Goal: Transaction & Acquisition: Purchase product/service

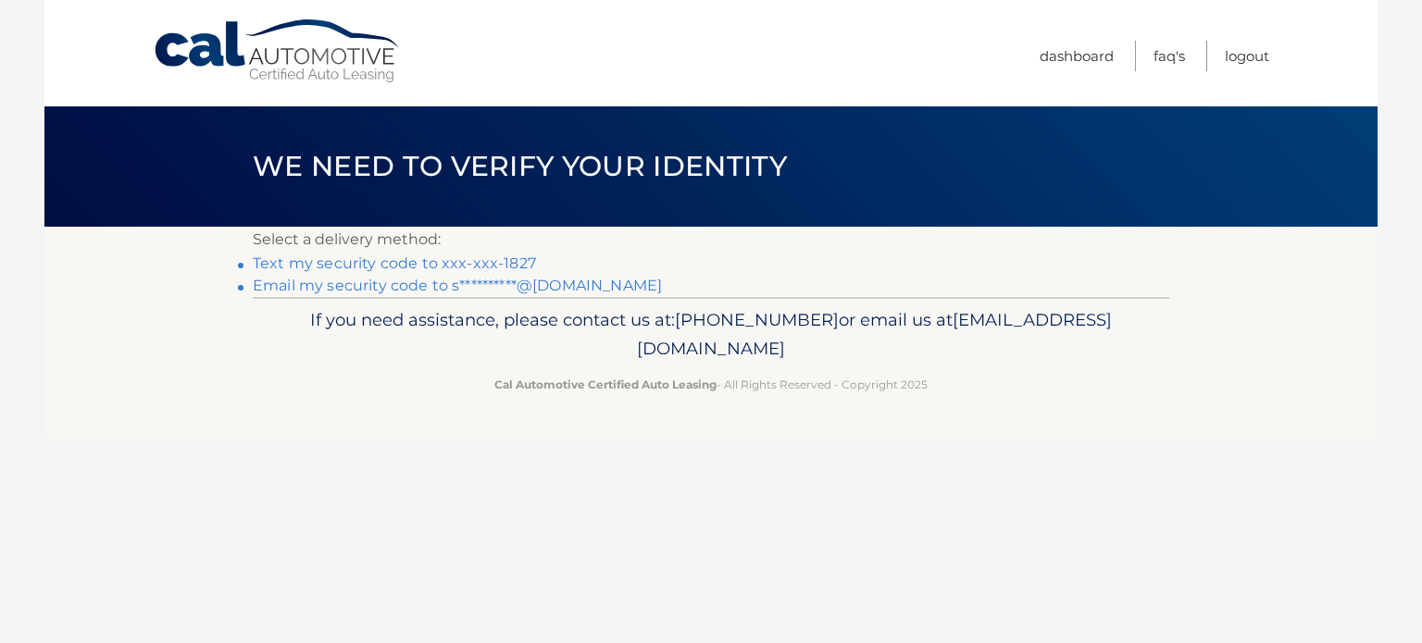
click at [318, 272] on link "Text my security code to xxx-xxx-1827" at bounding box center [394, 264] width 283 height 18
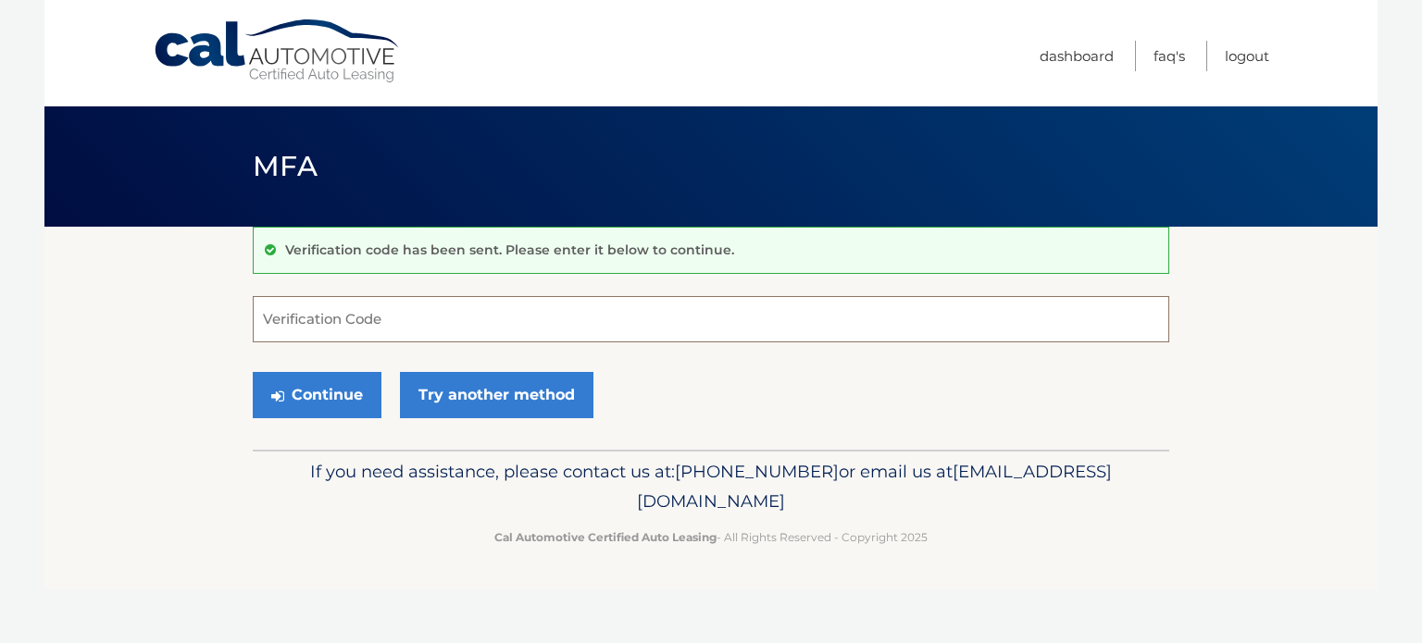
click at [422, 318] on input "Verification Code" at bounding box center [711, 319] width 916 height 46
click at [670, 254] on p "Verification code has been sent. Please enter it below to continue." at bounding box center [509, 250] width 449 height 17
click at [429, 320] on input "Verification Code" at bounding box center [711, 319] width 916 height 46
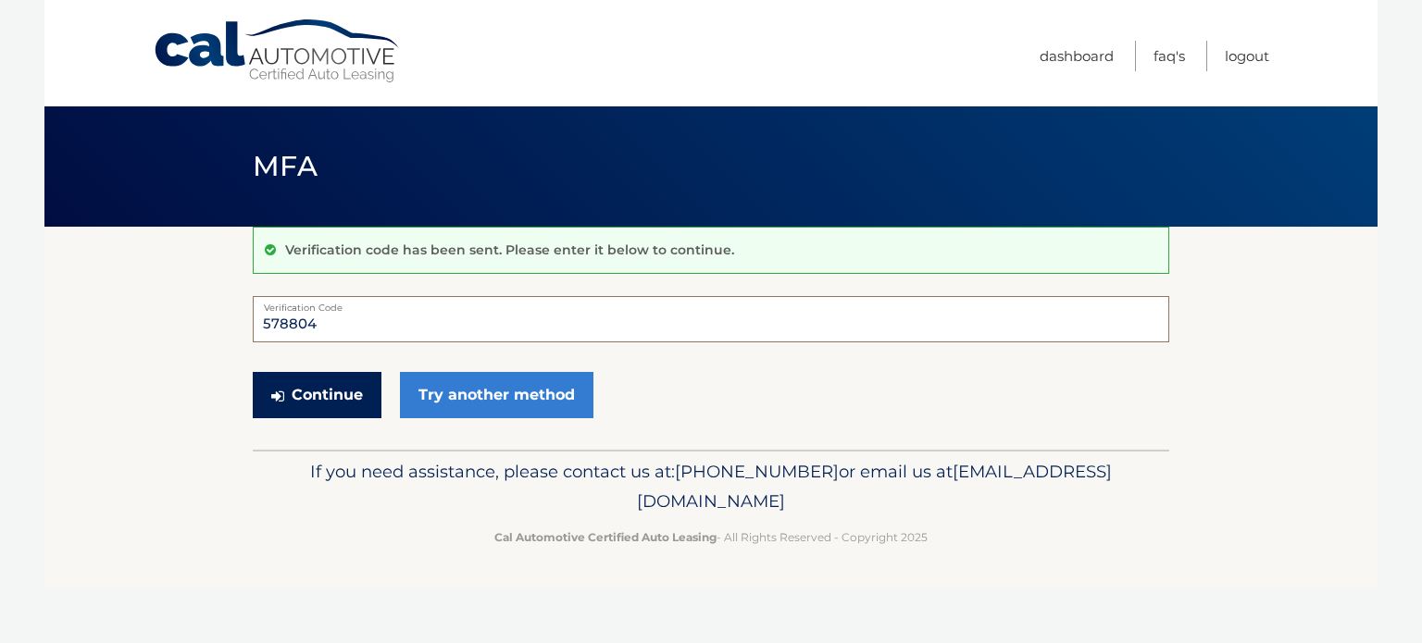
type input "578804"
click at [331, 405] on button "Continue" at bounding box center [317, 395] width 129 height 46
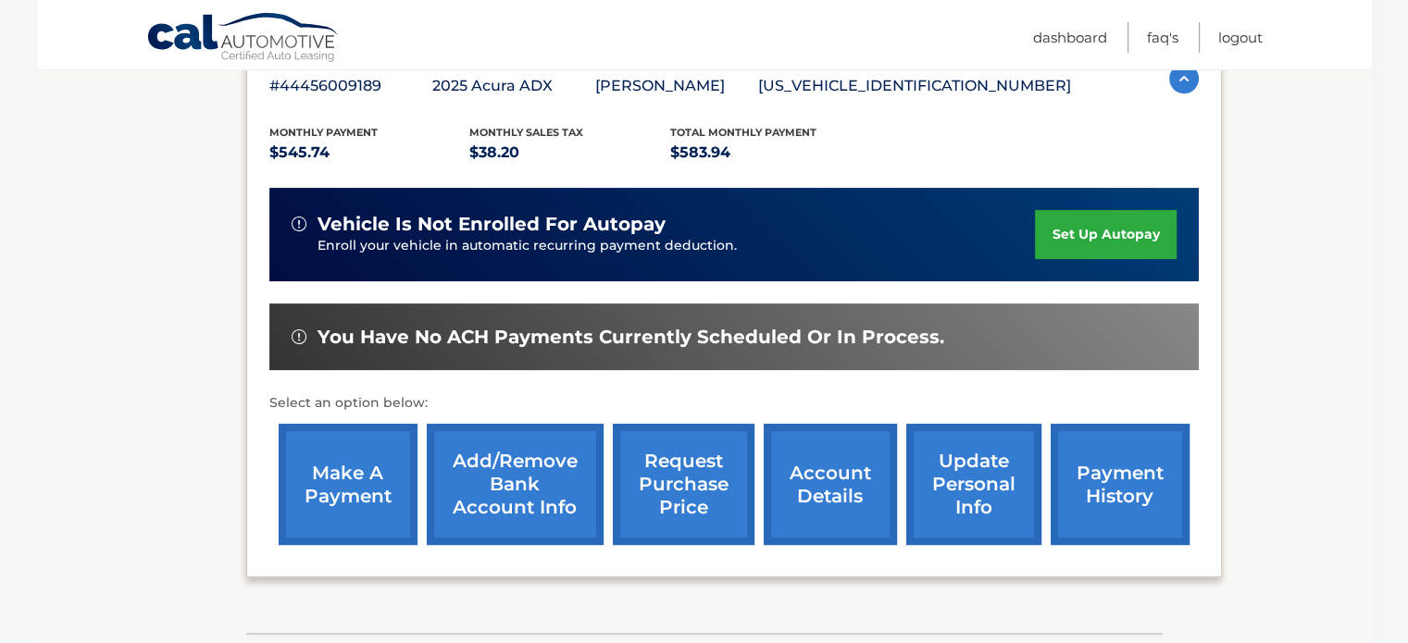
scroll to position [353, 0]
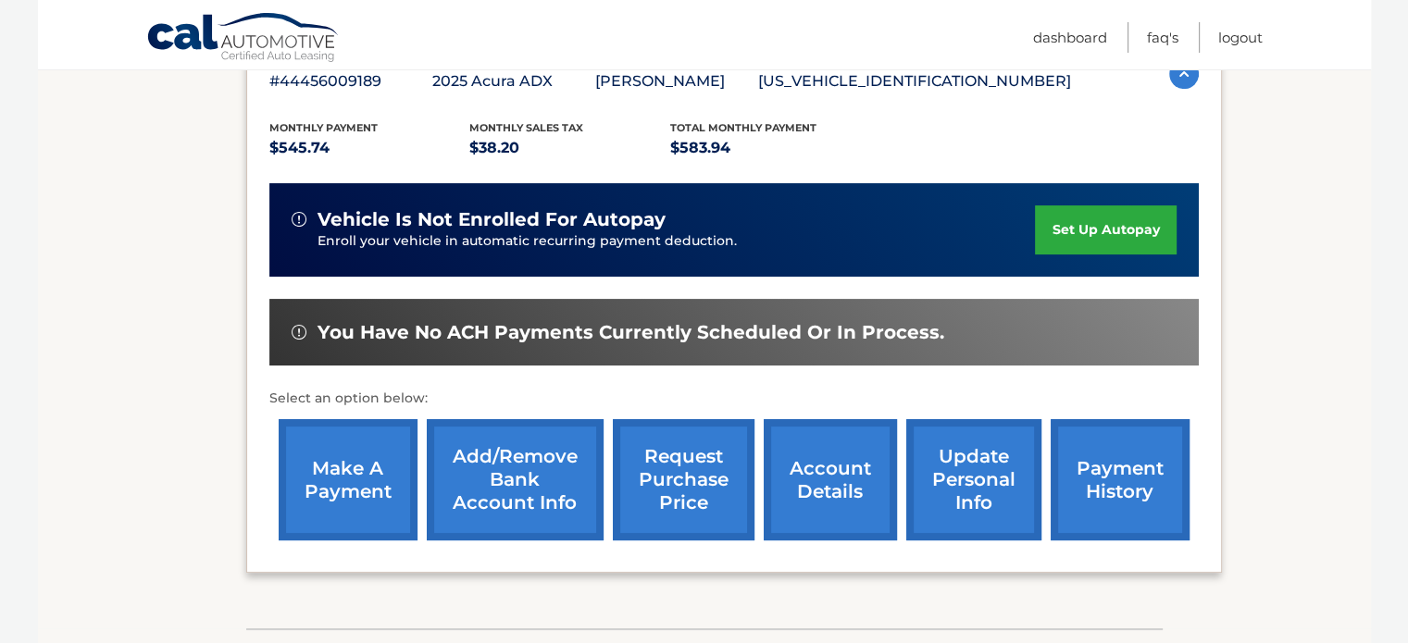
click at [332, 471] on link "make a payment" at bounding box center [348, 479] width 139 height 121
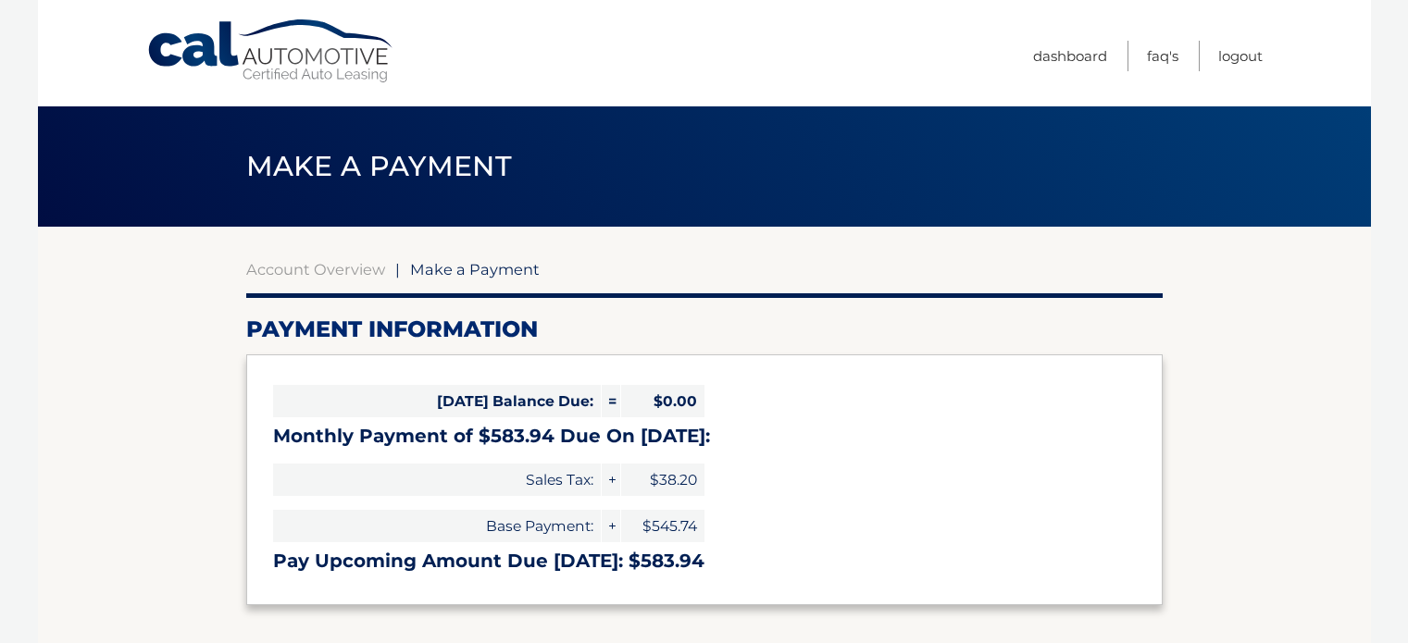
select select "NWJjODg4MGMtNzEzMy00OTAwLWI5ZWQtZGYxNzRiYTM5NGIx"
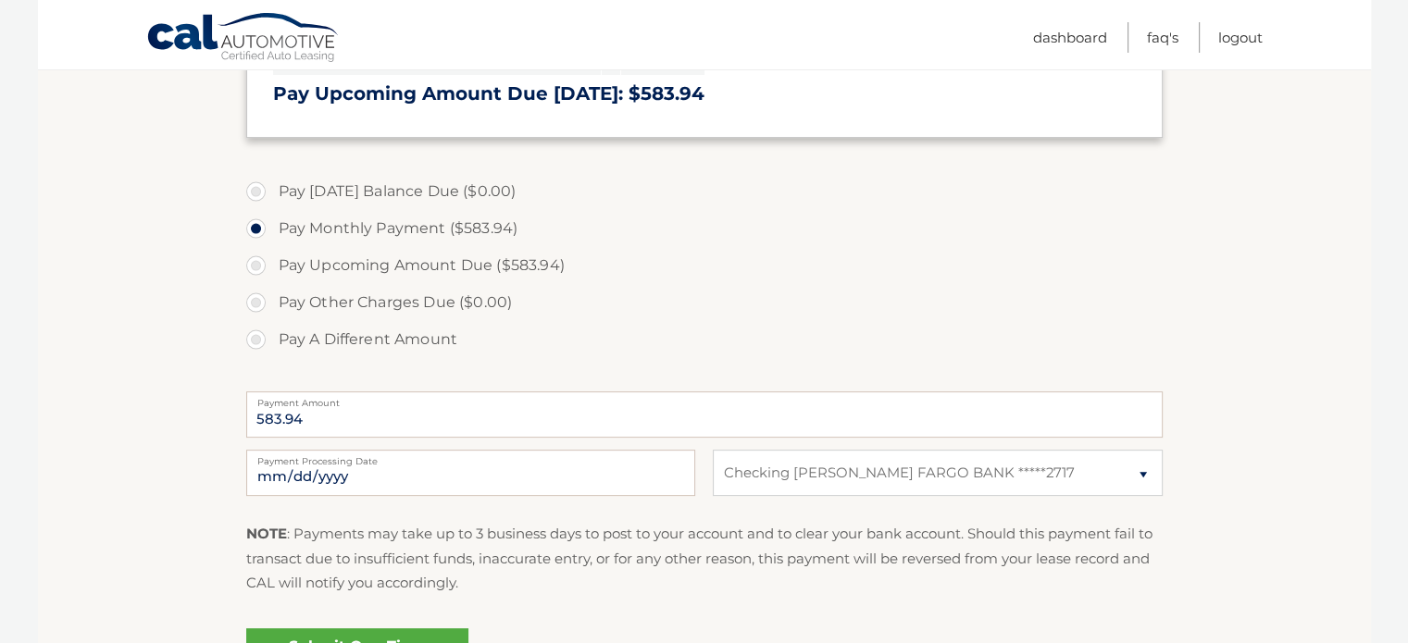
scroll to position [473, 0]
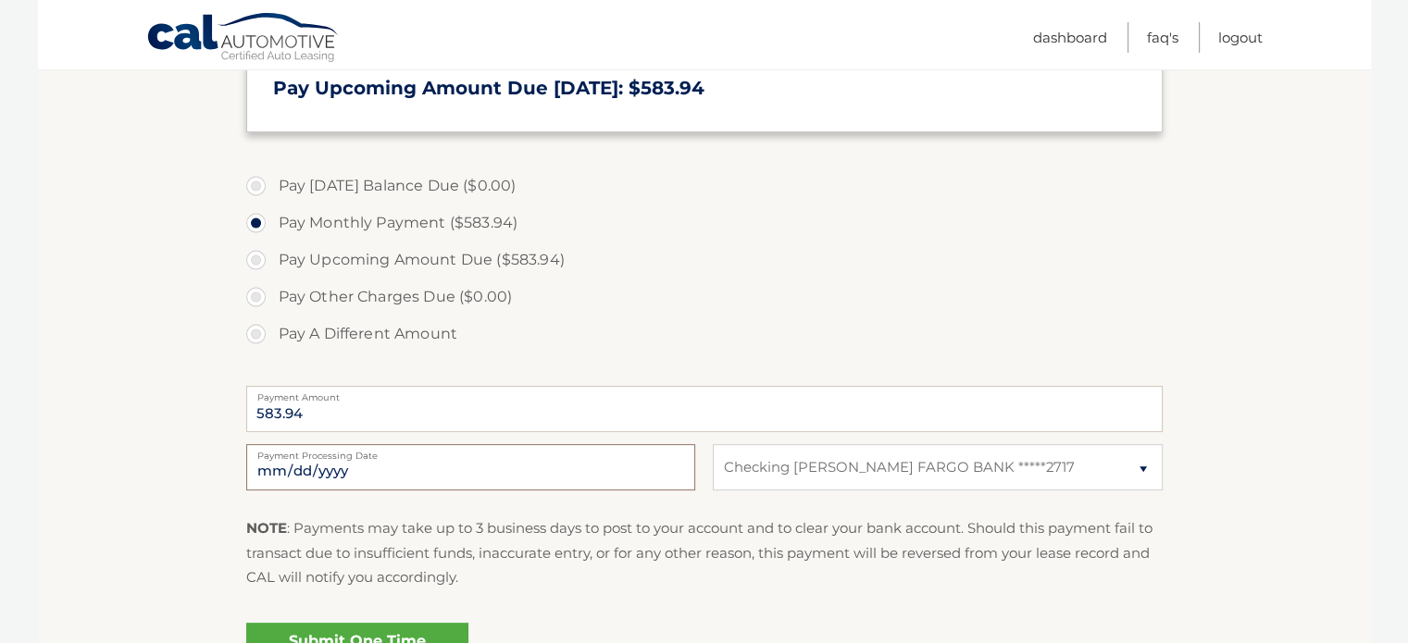
click at [379, 481] on input "2025-10-10" at bounding box center [470, 467] width 449 height 46
type input "2025-10-21"
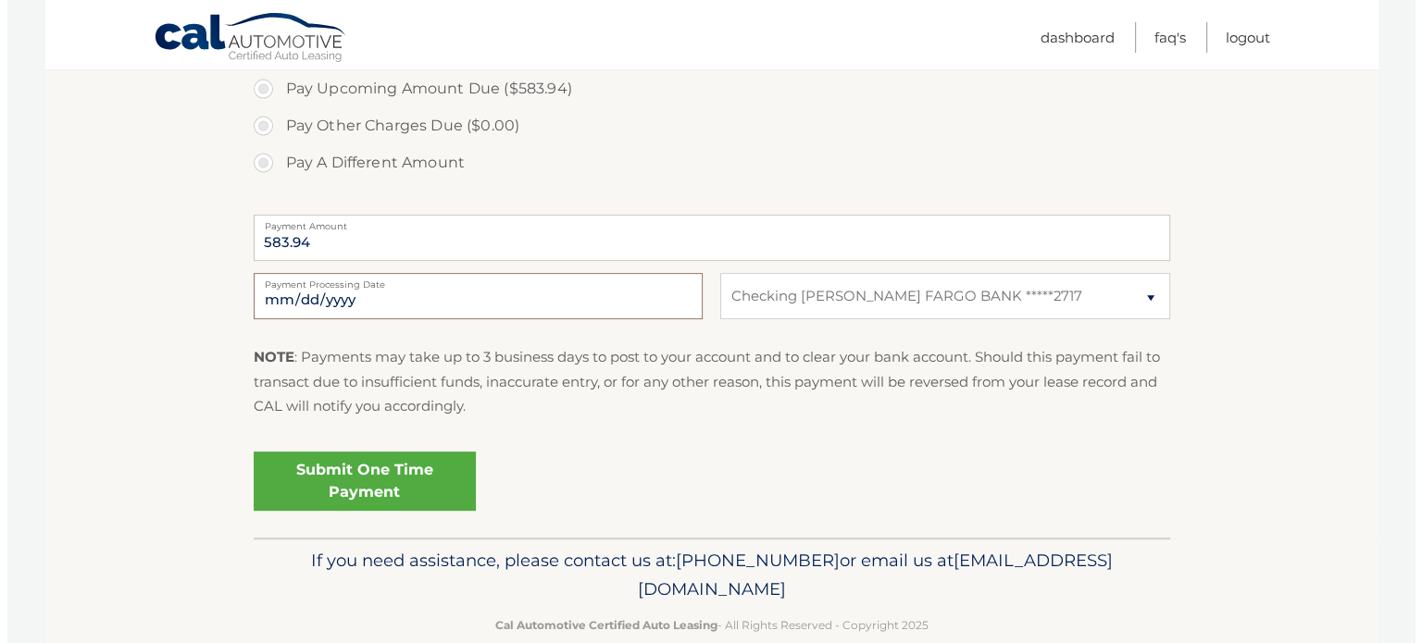
scroll to position [652, 0]
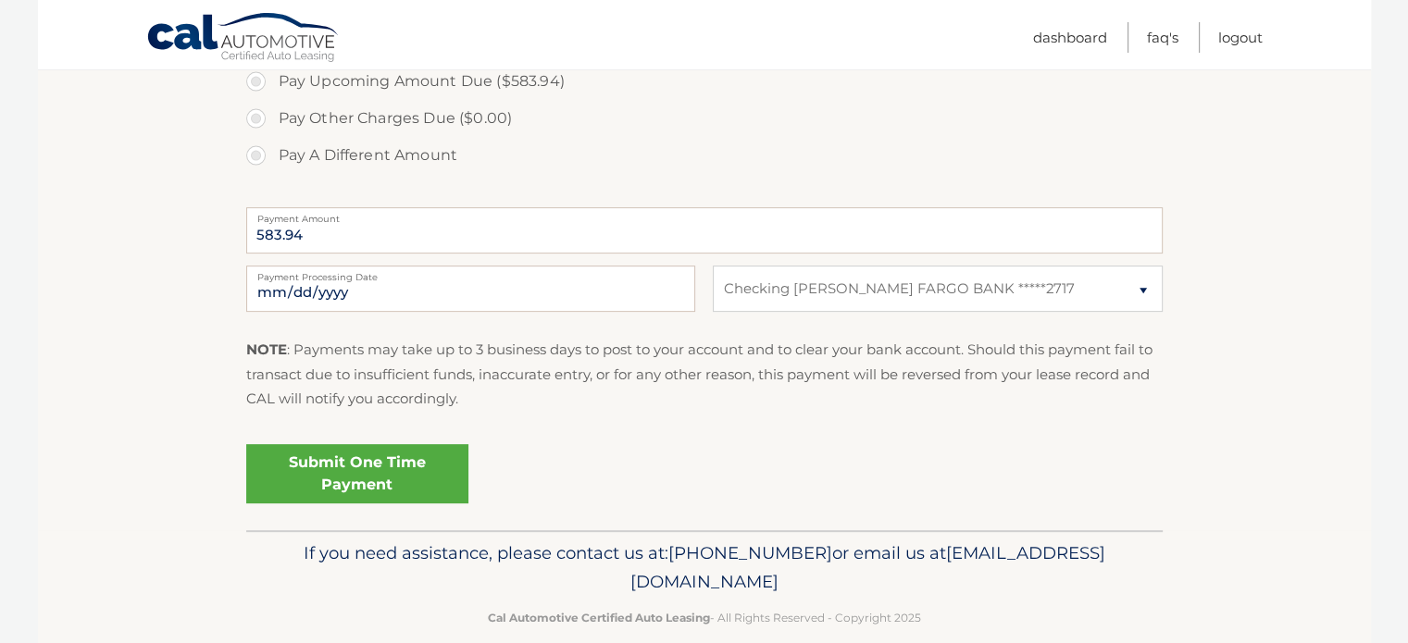
click at [406, 479] on link "Submit One Time Payment" at bounding box center [357, 473] width 222 height 59
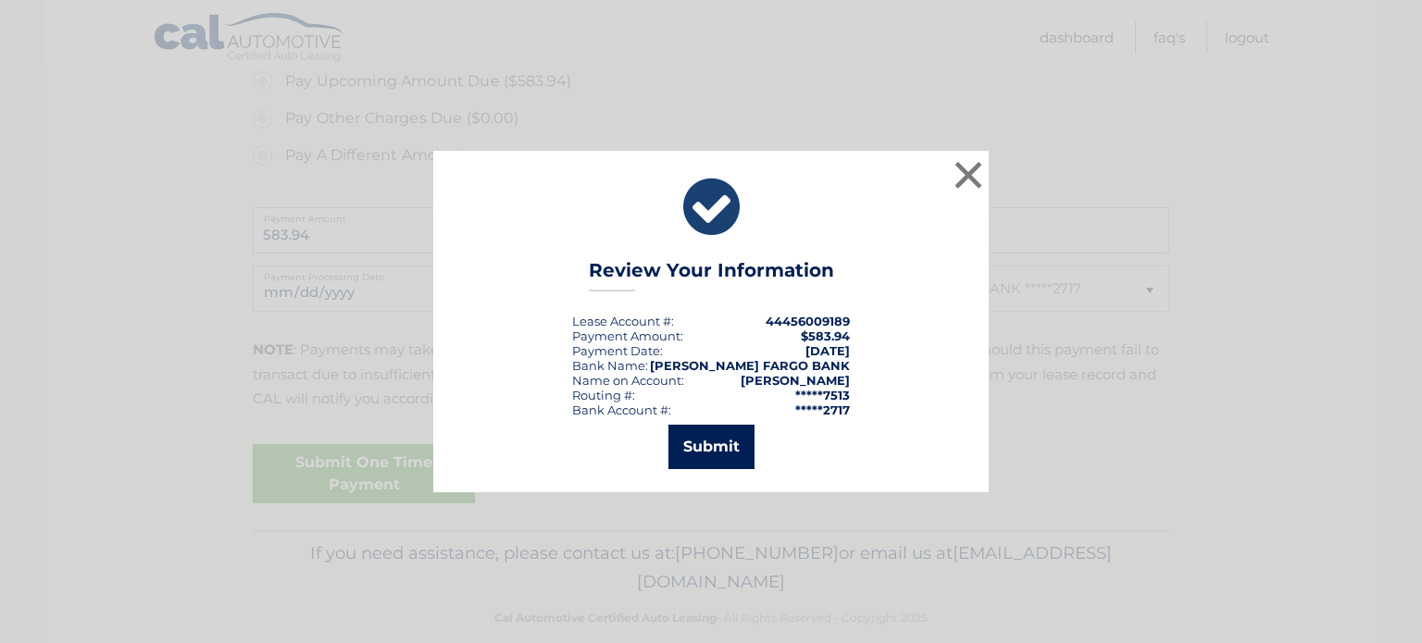
click at [726, 459] on button "Submit" at bounding box center [711, 447] width 86 height 44
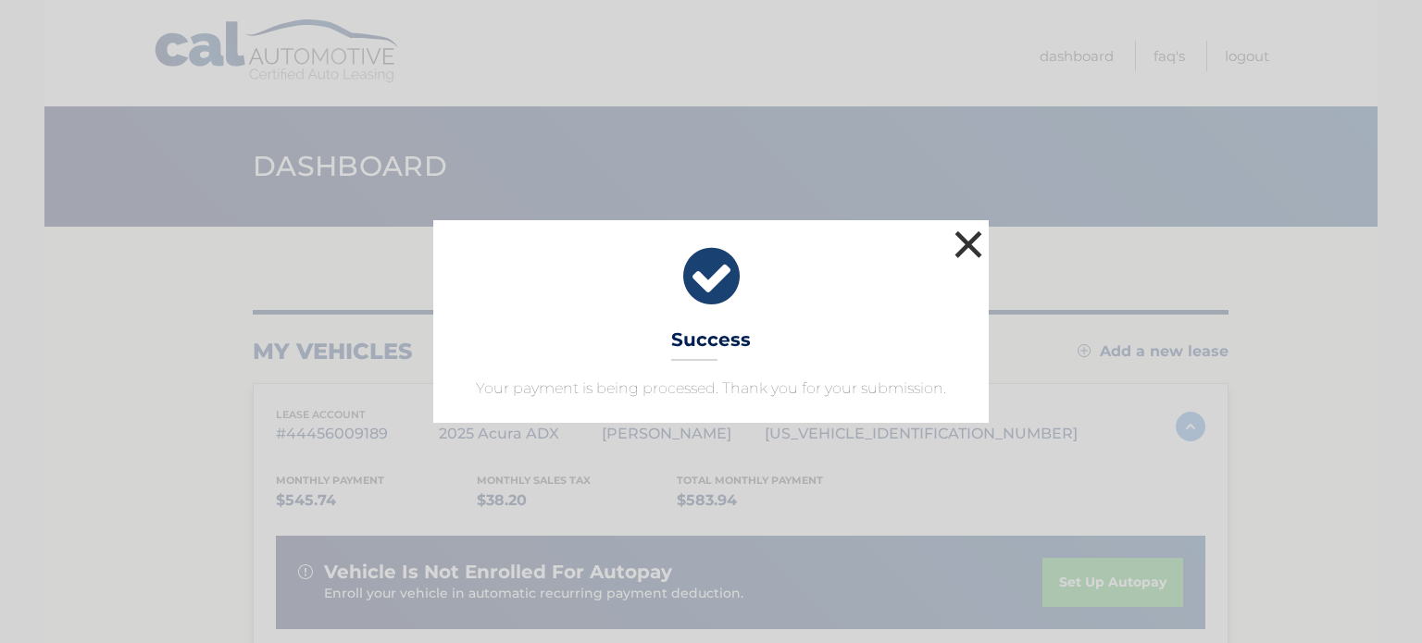
click at [971, 248] on button "×" at bounding box center [968, 244] width 37 height 37
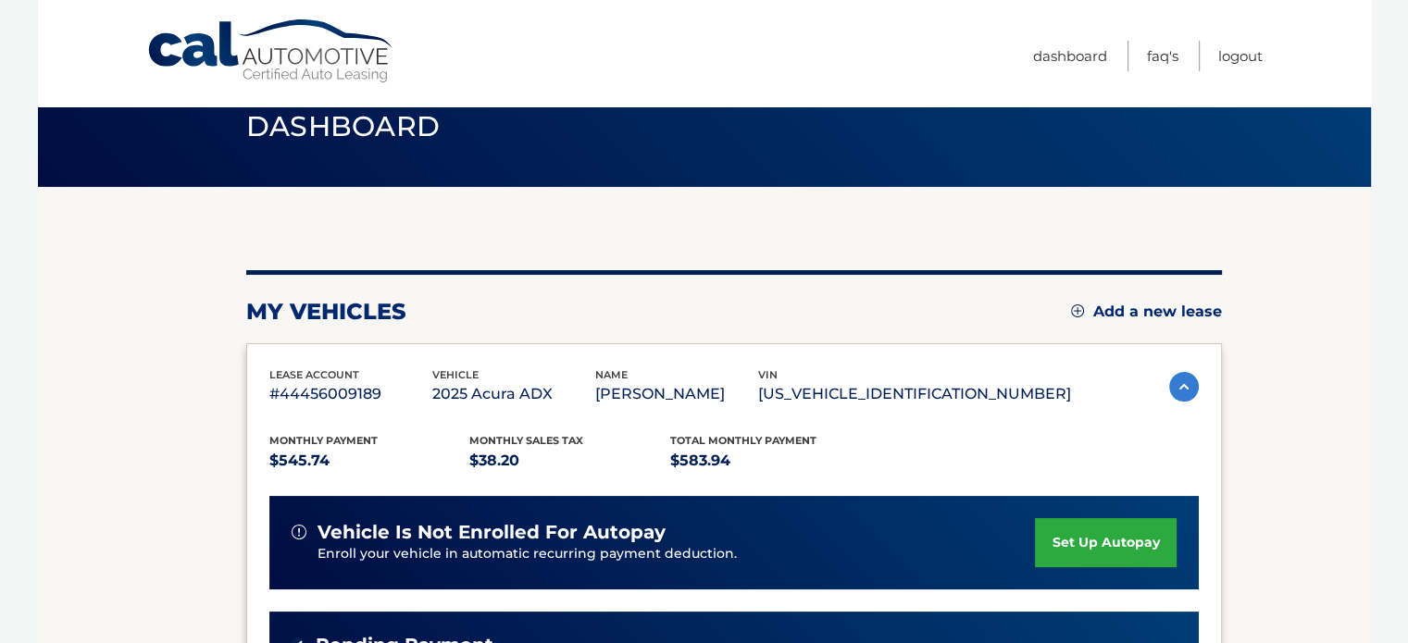
scroll to position [39, 0]
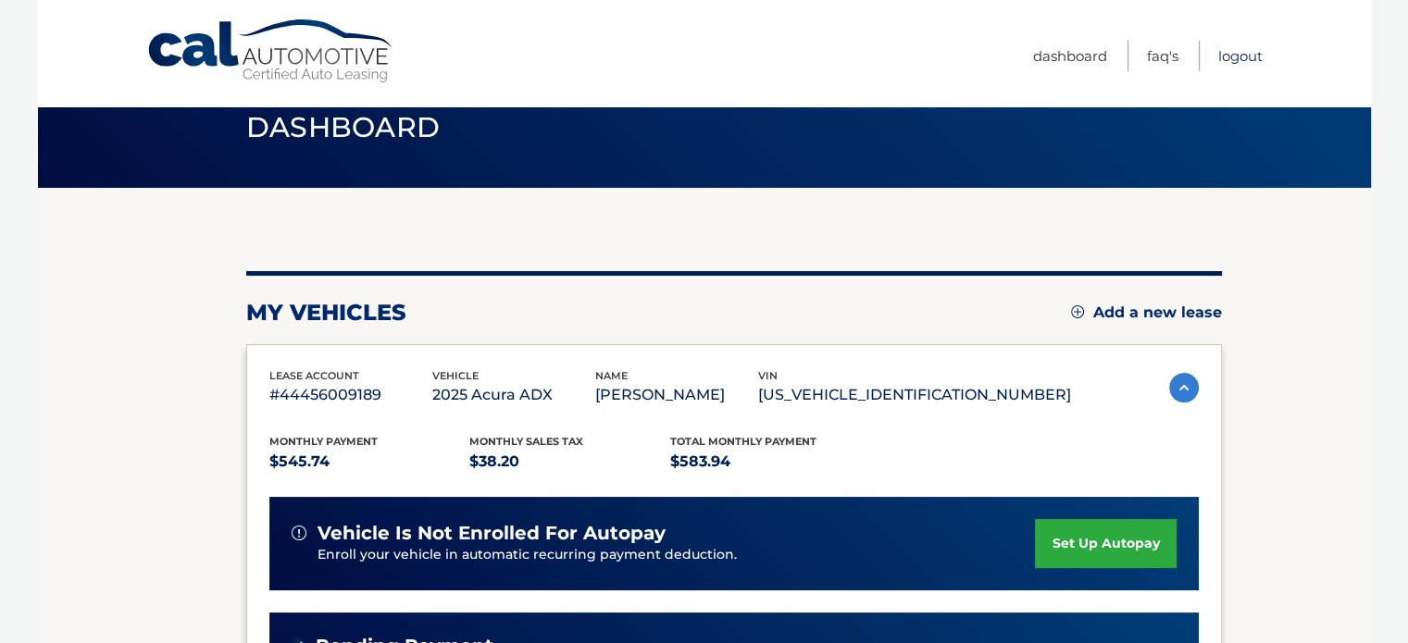
click at [1259, 67] on link "Logout" at bounding box center [1240, 56] width 44 height 31
click at [1243, 56] on link "Logout" at bounding box center [1240, 56] width 44 height 31
